Goal: Use online tool/utility: Utilize a website feature to perform a specific function

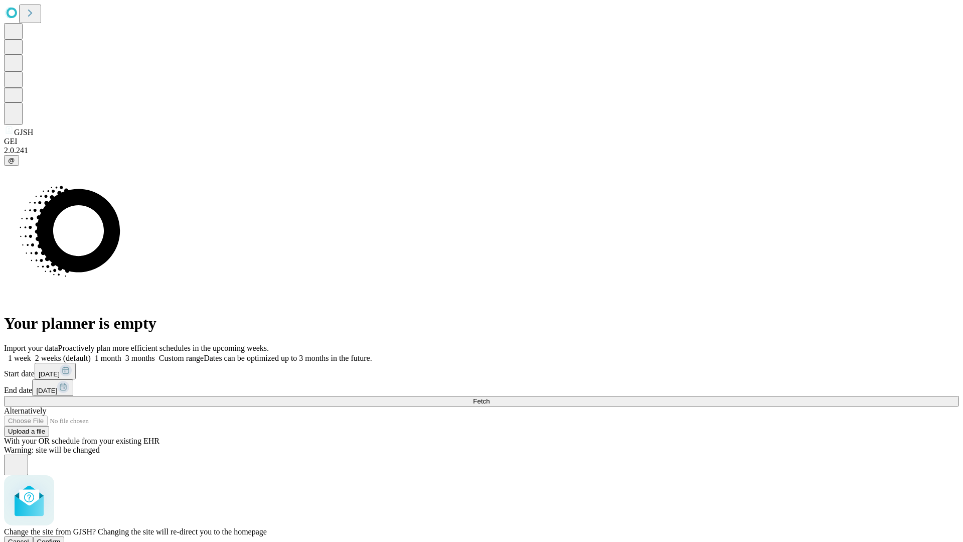
click at [61, 538] on span "Confirm" at bounding box center [49, 542] width 24 height 8
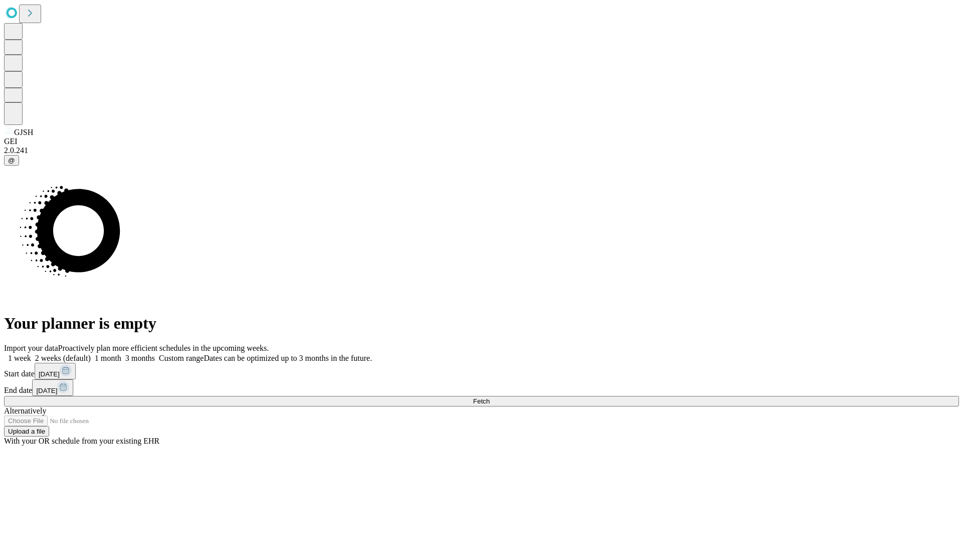
click at [31, 354] on label "1 week" at bounding box center [17, 358] width 27 height 9
click at [490, 397] on span "Fetch" at bounding box center [481, 401] width 17 height 8
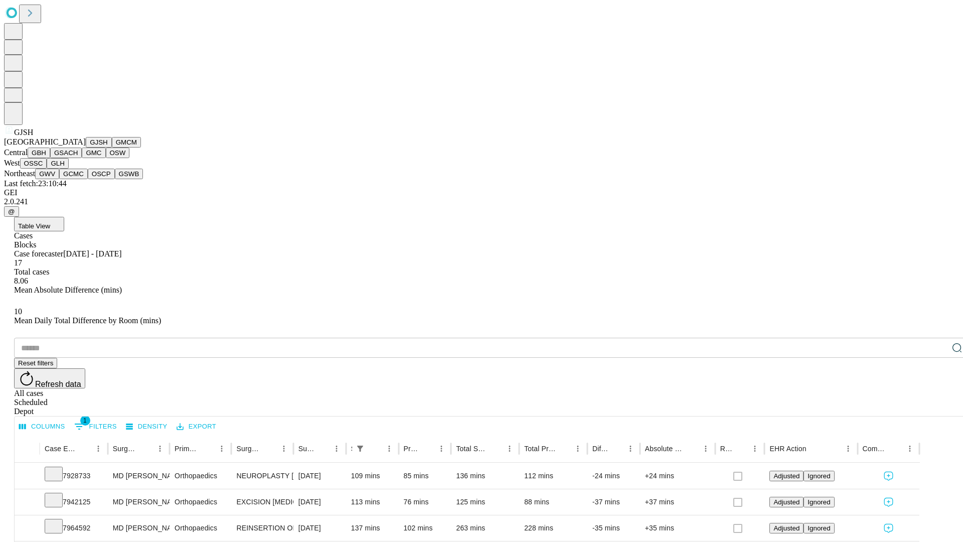
click at [112, 147] on button "GMCM" at bounding box center [126, 142] width 29 height 11
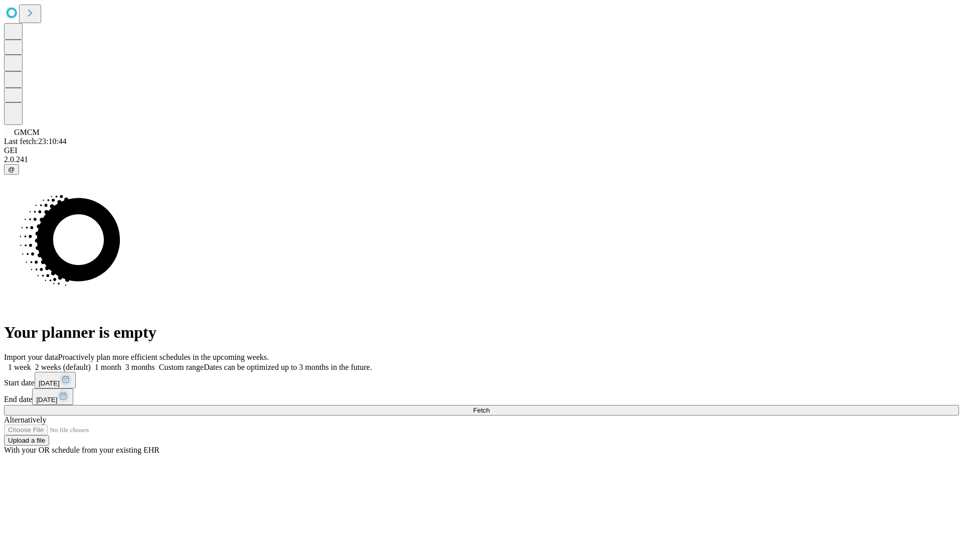
click at [31, 363] on label "1 week" at bounding box center [17, 367] width 27 height 9
click at [490, 406] on span "Fetch" at bounding box center [481, 410] width 17 height 8
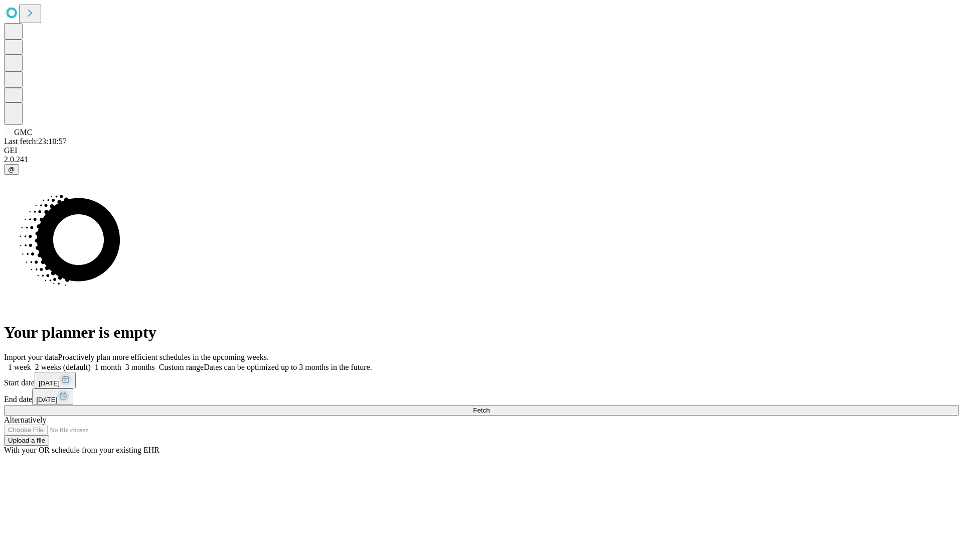
click at [31, 363] on label "1 week" at bounding box center [17, 367] width 27 height 9
click at [490, 406] on span "Fetch" at bounding box center [481, 410] width 17 height 8
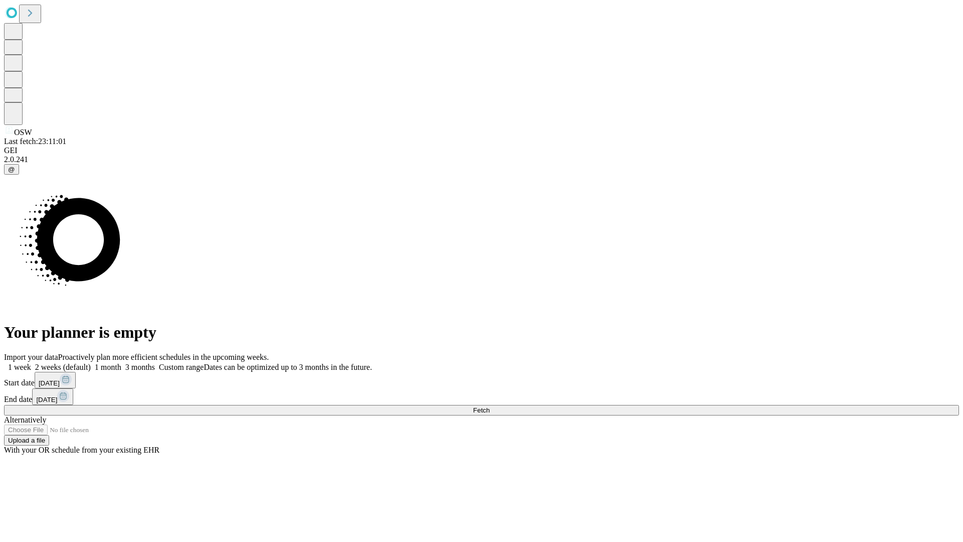
click at [31, 363] on label "1 week" at bounding box center [17, 367] width 27 height 9
click at [490, 406] on span "Fetch" at bounding box center [481, 410] width 17 height 8
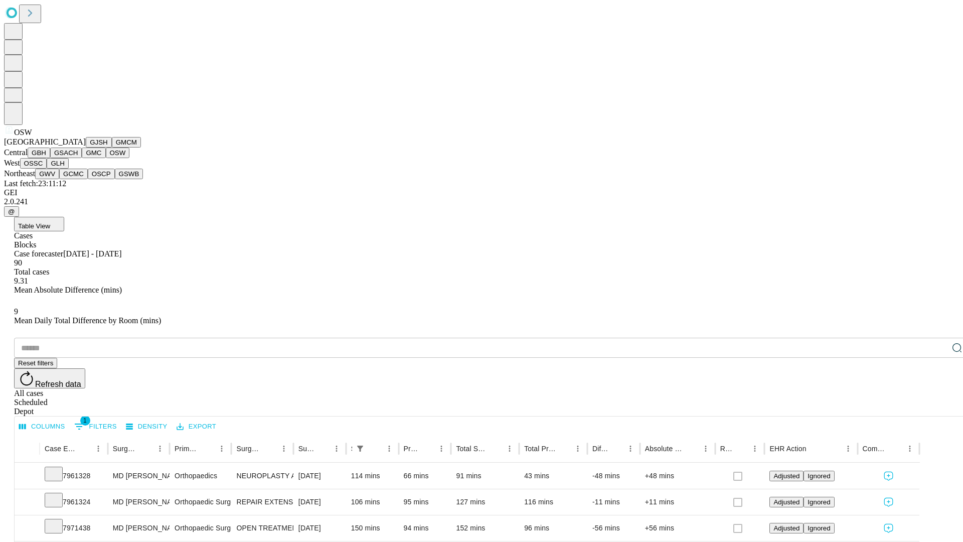
click at [47, 169] on button "OSSC" at bounding box center [33, 163] width 27 height 11
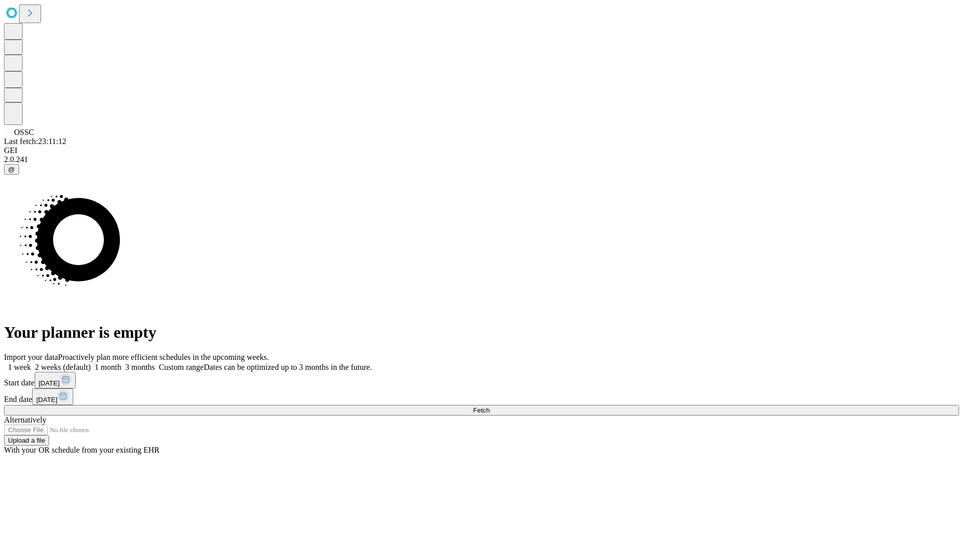
click at [490, 406] on span "Fetch" at bounding box center [481, 410] width 17 height 8
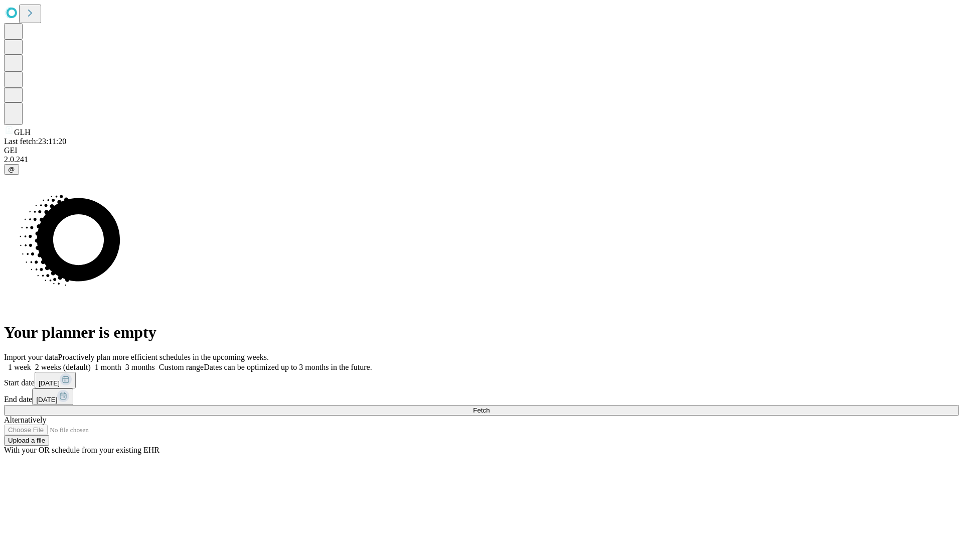
click at [31, 363] on label "1 week" at bounding box center [17, 367] width 27 height 9
click at [490, 406] on span "Fetch" at bounding box center [481, 410] width 17 height 8
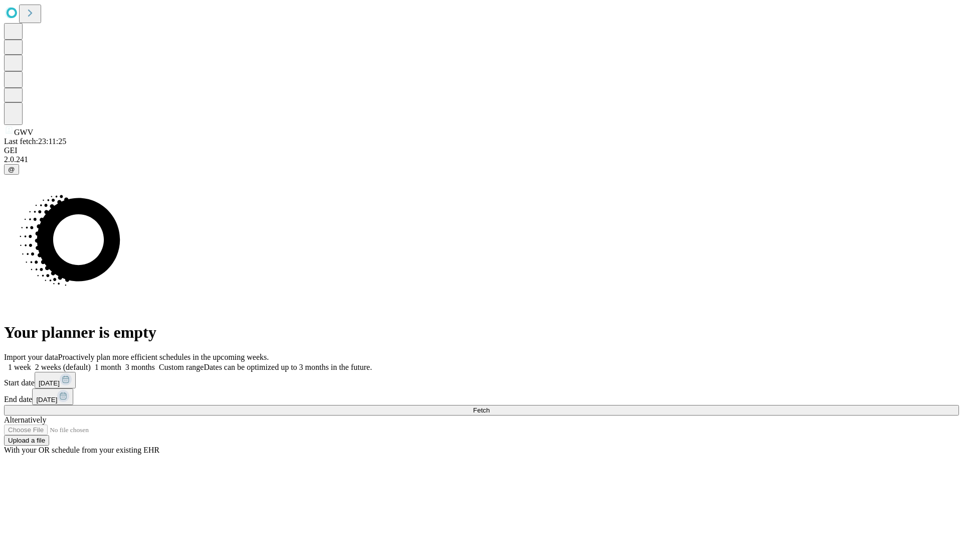
click at [31, 363] on label "1 week" at bounding box center [17, 367] width 27 height 9
click at [490, 406] on span "Fetch" at bounding box center [481, 410] width 17 height 8
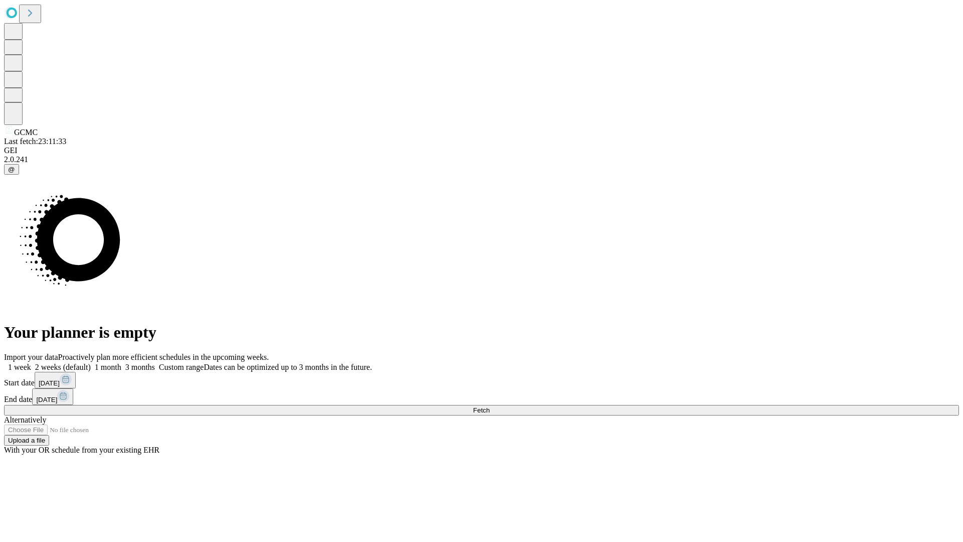
click at [31, 363] on label "1 week" at bounding box center [17, 367] width 27 height 9
click at [490, 406] on span "Fetch" at bounding box center [481, 410] width 17 height 8
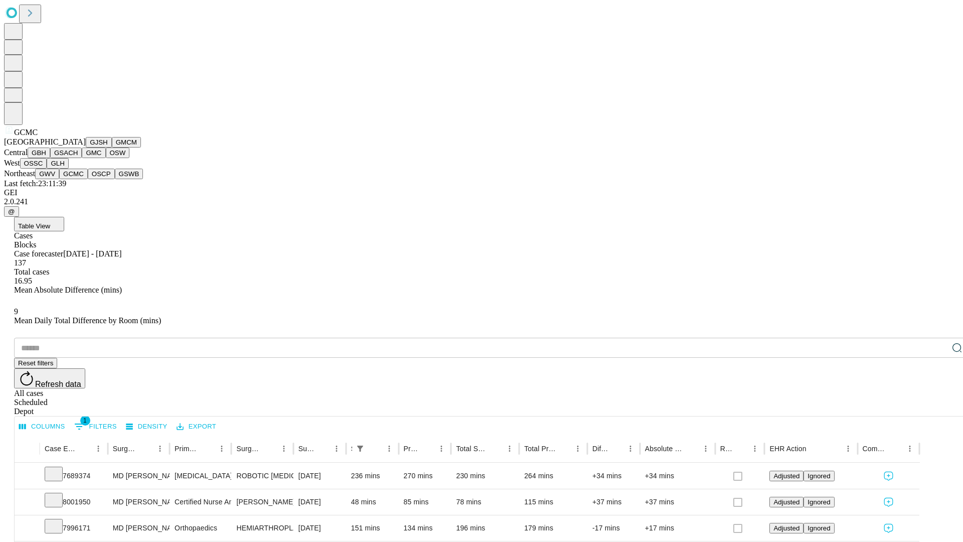
click at [88, 179] on button "OSCP" at bounding box center [101, 174] width 27 height 11
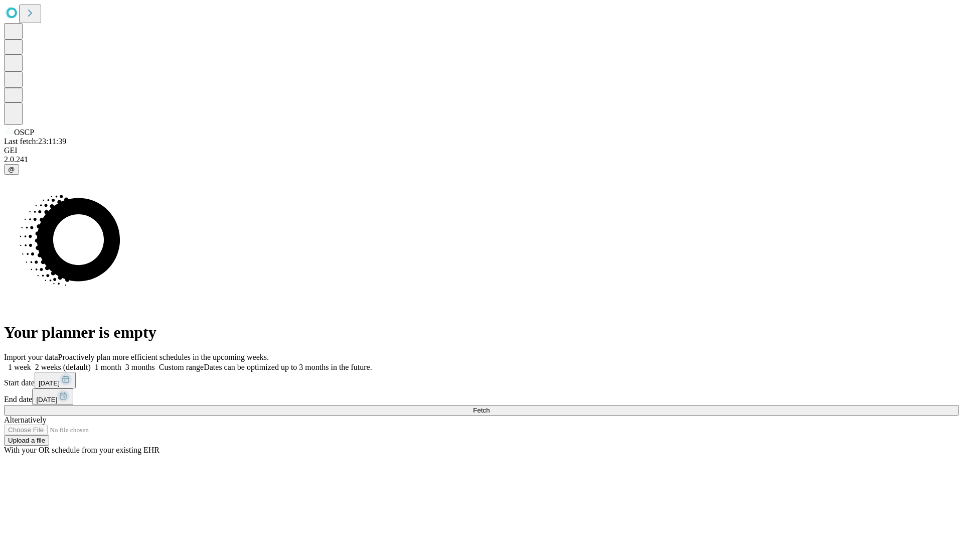
click at [31, 363] on label "1 week" at bounding box center [17, 367] width 27 height 9
click at [490, 406] on span "Fetch" at bounding box center [481, 410] width 17 height 8
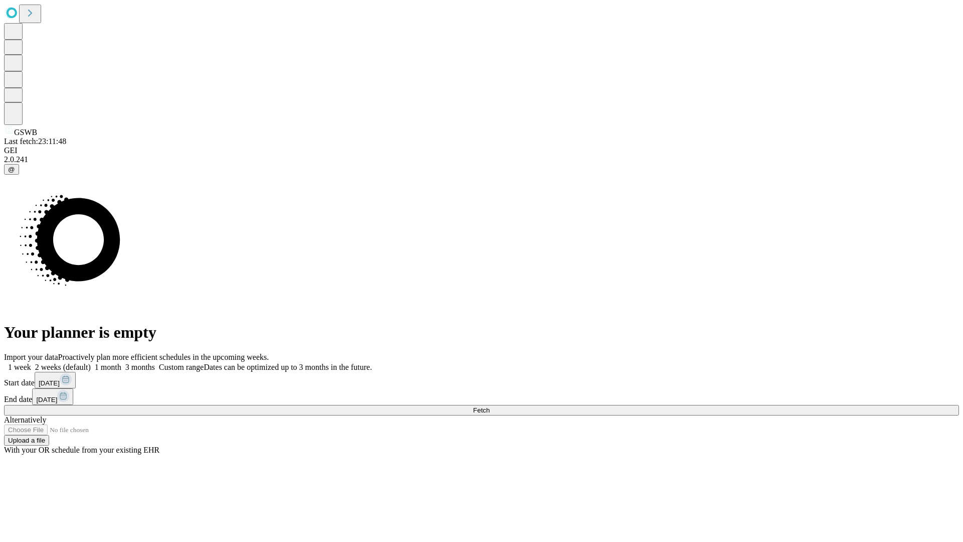
click at [31, 363] on label "1 week" at bounding box center [17, 367] width 27 height 9
click at [490, 406] on span "Fetch" at bounding box center [481, 410] width 17 height 8
